Goal: Book appointment/travel/reservation

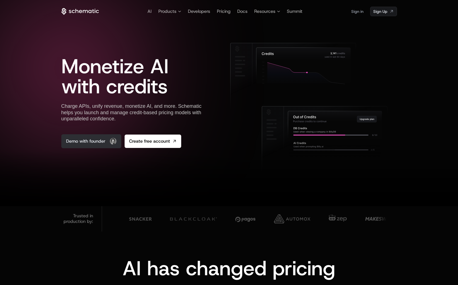
click at [85, 137] on link "Demo with founder" at bounding box center [91, 141] width 60 height 14
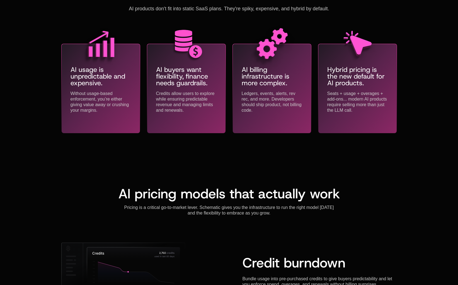
scroll to position [550, 0]
